Goal: Task Accomplishment & Management: Manage account settings

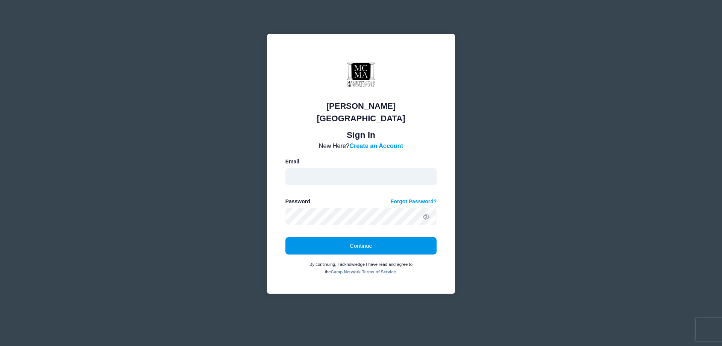
type input "education@mariettacobbartmuseum.org"
click at [343, 240] on button "Continue" at bounding box center [361, 245] width 152 height 17
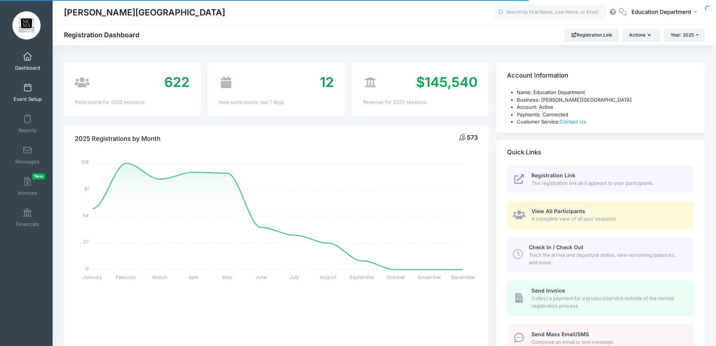
click at [22, 94] on link "Event Setup" at bounding box center [28, 92] width 36 height 26
select select
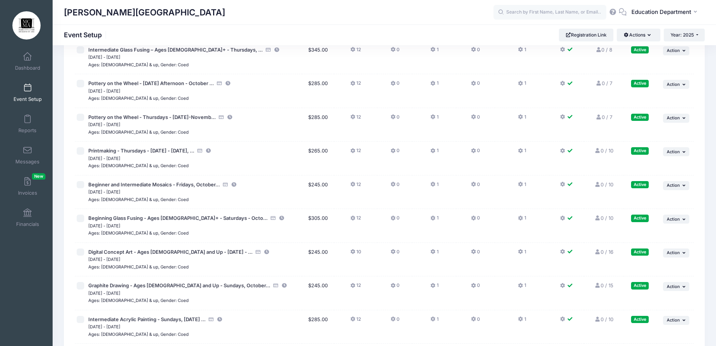
scroll to position [6812, 0]
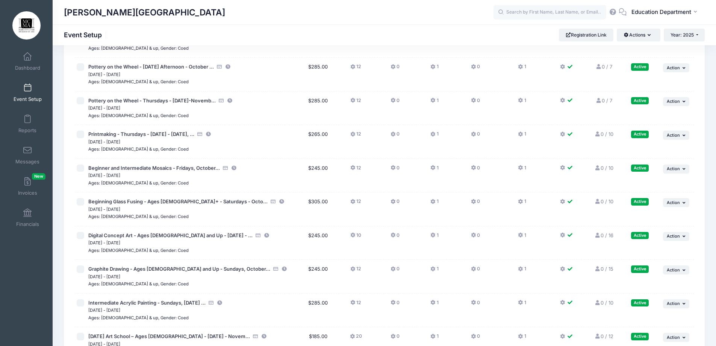
click at [78, 201] on input "checkbox" at bounding box center [81, 202] width 8 height 8
checkbox input "true"
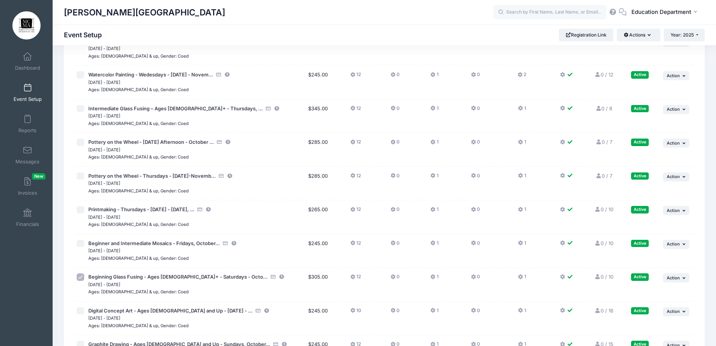
scroll to position [6699, 0]
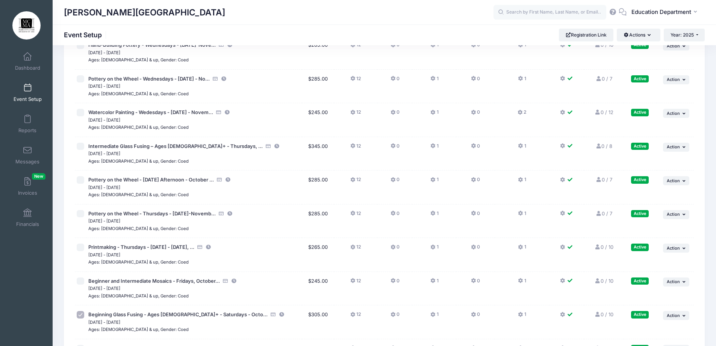
click at [81, 145] on input "checkbox" at bounding box center [81, 147] width 8 height 8
checkbox input "true"
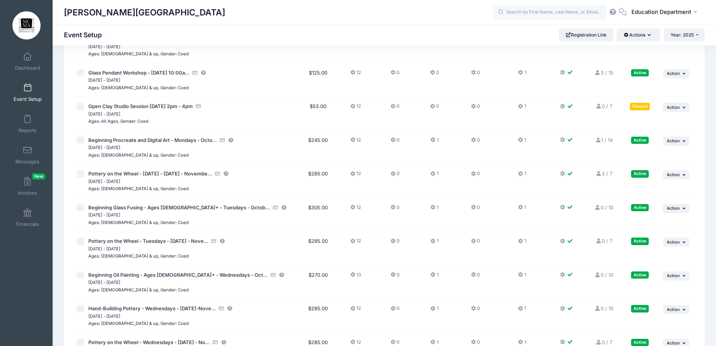
scroll to position [6398, 0]
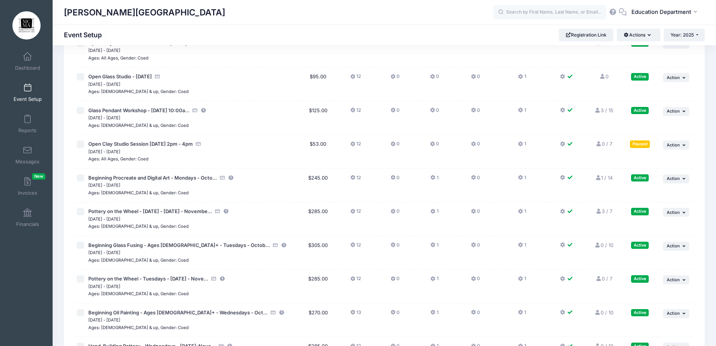
click at [79, 246] on input "checkbox" at bounding box center [81, 245] width 8 height 8
checkbox input "true"
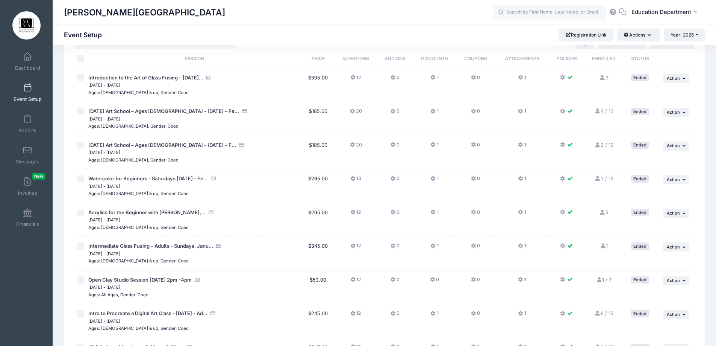
scroll to position [0, 0]
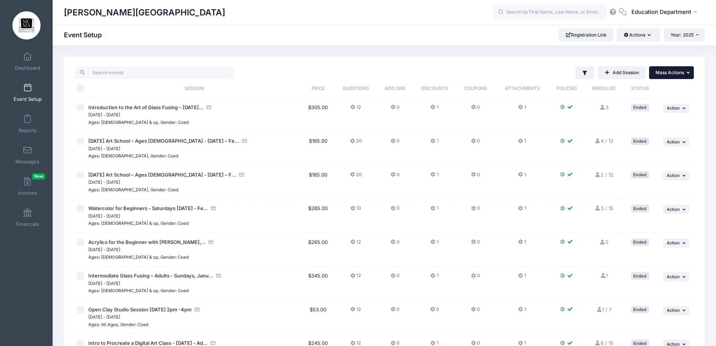
click at [662, 72] on span "Mass Actions" at bounding box center [670, 73] width 29 height 6
click at [646, 91] on link "Pause selected sessions" at bounding box center [647, 91] width 87 height 14
